Goal: Task Accomplishment & Management: Manage account settings

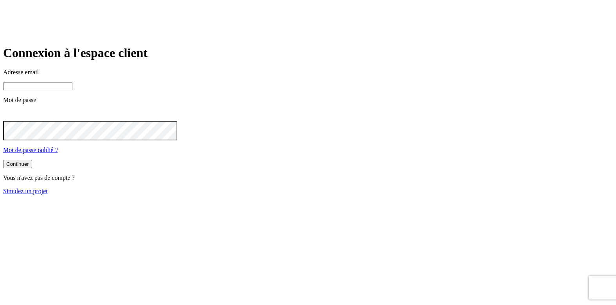
click at [72, 90] on input at bounding box center [37, 86] width 69 height 8
type input "[PERSON_NAME][DOMAIN_NAME][EMAIL_ADDRESS][DOMAIN_NAME]"
click at [402, 143] on div "Connexion à l'espace client Adresse email [PERSON_NAME][DOMAIN_NAME][EMAIL_ADDR…" at bounding box center [307, 120] width 609 height 149
click at [32, 168] on button "Continuer" at bounding box center [17, 164] width 29 height 8
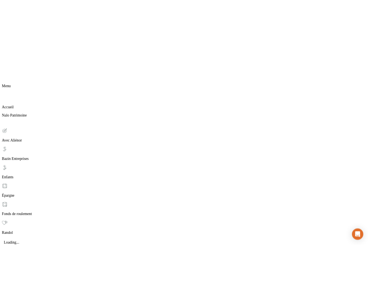
scroll to position [52, 0]
